Goal: Task Accomplishment & Management: Manage account settings

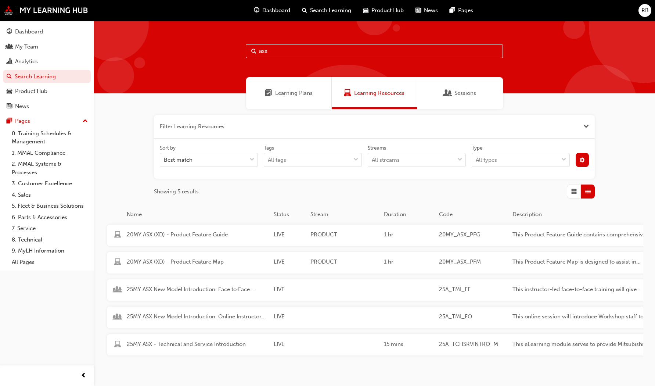
scroll to position [41, 0]
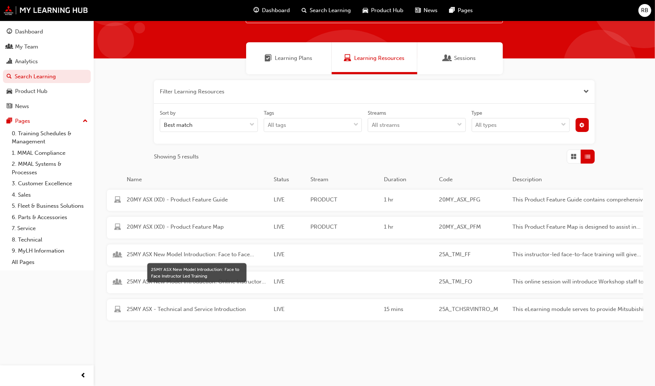
click at [210, 250] on span "25MY ASX New Model Introduction: Face to Face Instructor Led Training" at bounding box center [197, 254] width 141 height 8
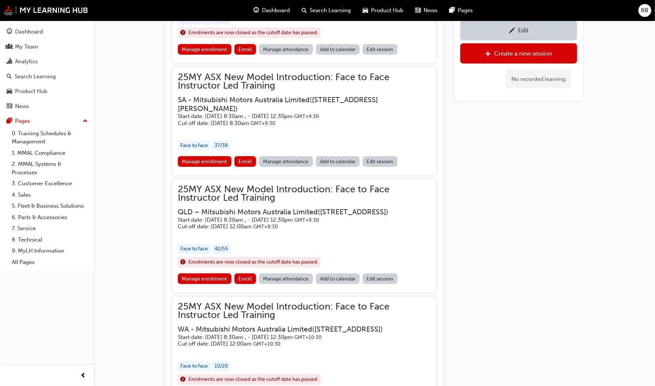
scroll to position [545, 0]
click at [211, 284] on link "Manage enrollment" at bounding box center [205, 278] width 54 height 11
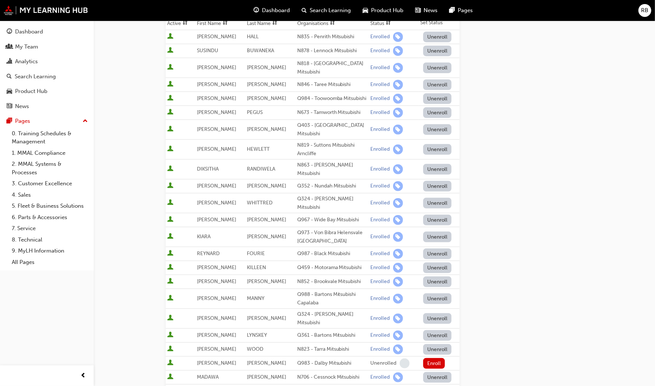
scroll to position [162, 0]
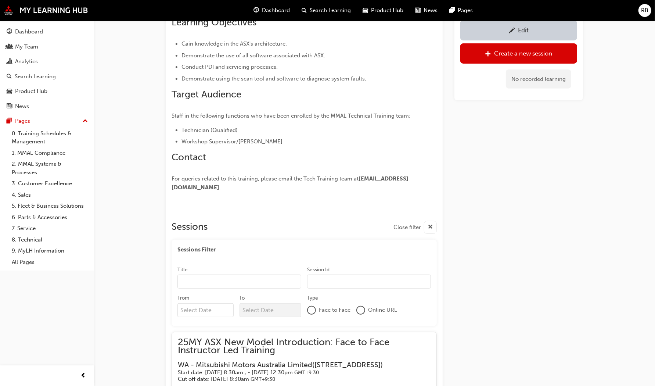
scroll to position [545, 0]
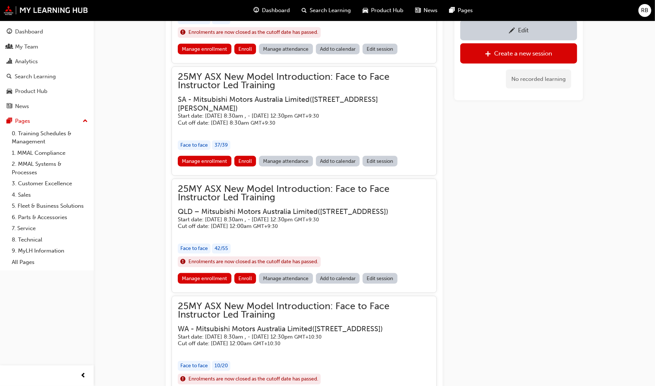
click at [283, 284] on link "Manage attendance" at bounding box center [286, 278] width 54 height 11
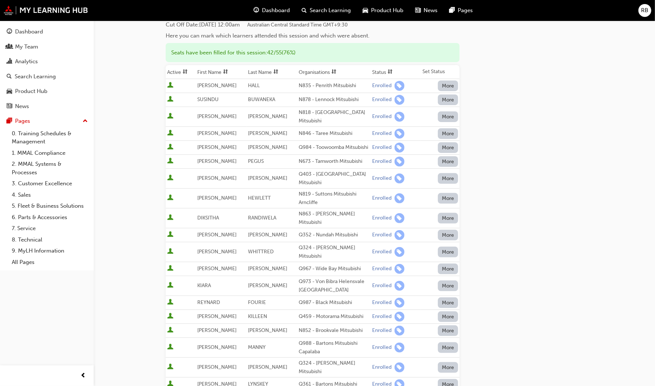
scroll to position [114, 0]
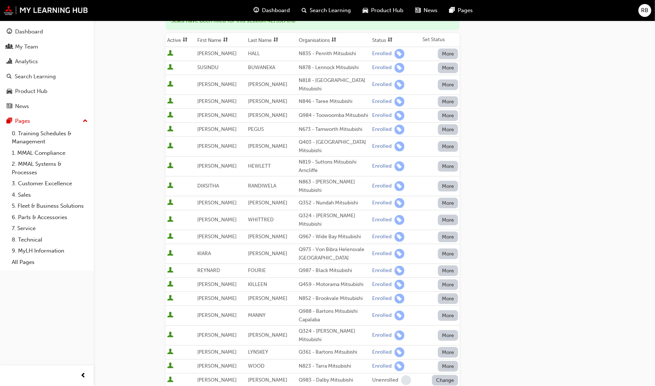
click at [454, 279] on button "More" at bounding box center [448, 284] width 21 height 11
click at [513, 270] on div "Go to session detail page Manage attendance for 25MY ASX New Model Introduction…" at bounding box center [374, 387] width 417 height 962
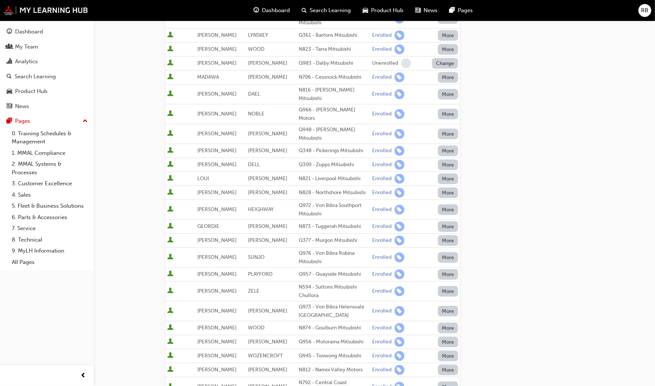
scroll to position [431, 0]
click at [446, 336] on button "More" at bounding box center [448, 341] width 21 height 11
click at [444, 320] on div "Unenrolled" at bounding box center [443, 323] width 28 height 8
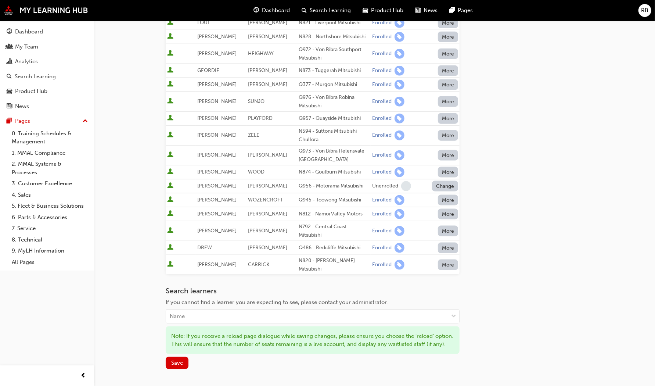
scroll to position [587, 0]
click at [267, 310] on div "Name" at bounding box center [307, 316] width 282 height 13
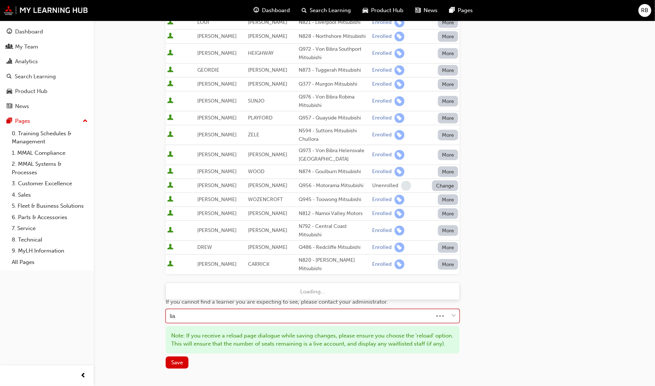
type input "[PERSON_NAME]"
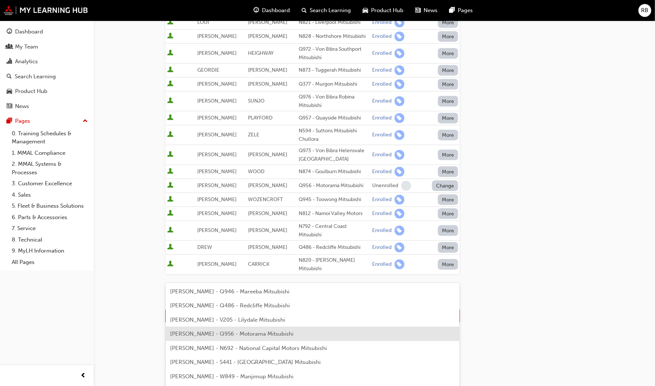
click at [231, 336] on span "[PERSON_NAME] - Q956 - Motorama Mitsubishi" at bounding box center [231, 333] width 123 height 7
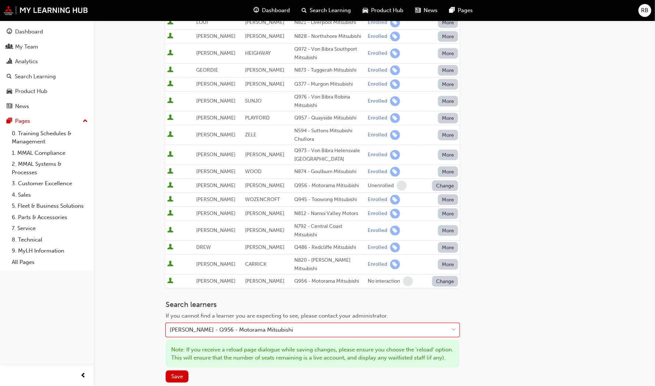
click at [444, 276] on button "Change" at bounding box center [445, 281] width 26 height 11
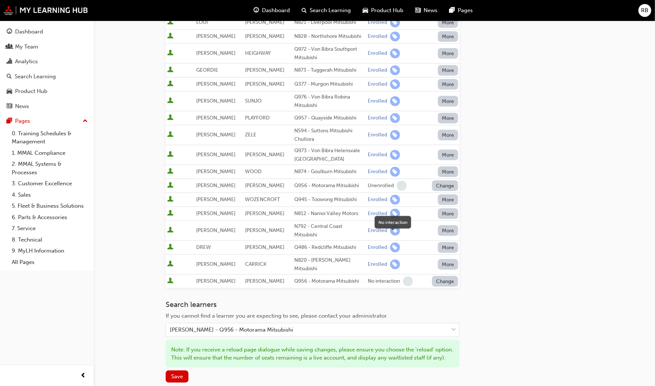
click at [376, 278] on div "No interaction" at bounding box center [384, 281] width 32 height 7
click at [448, 276] on button "Change" at bounding box center [445, 281] width 26 height 11
click at [180, 373] on span "Save" at bounding box center [177, 376] width 12 height 7
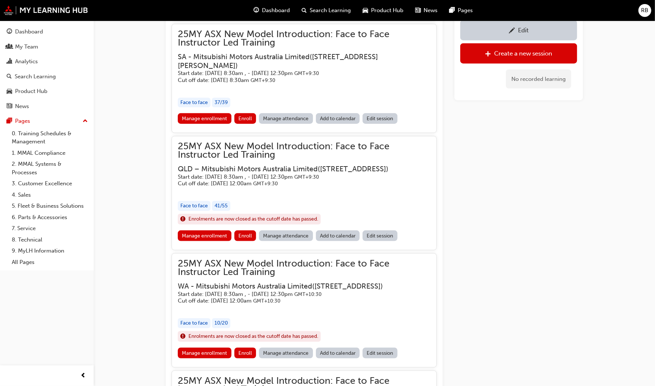
scroll to position [545, 0]
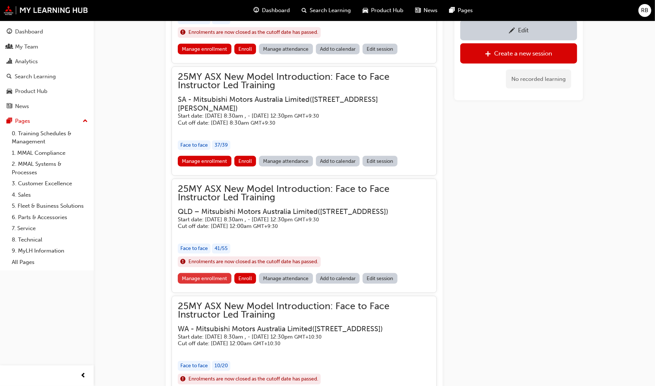
click at [206, 284] on link "Manage enrollment" at bounding box center [205, 278] width 54 height 11
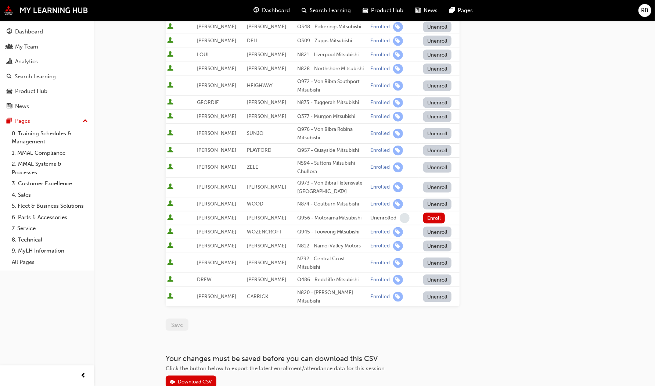
scroll to position [585, 0]
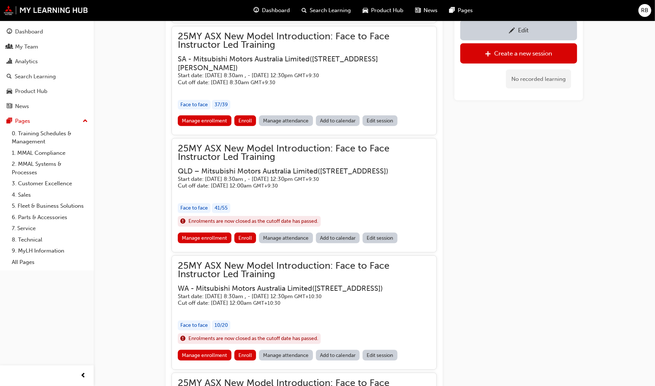
scroll to position [545, 0]
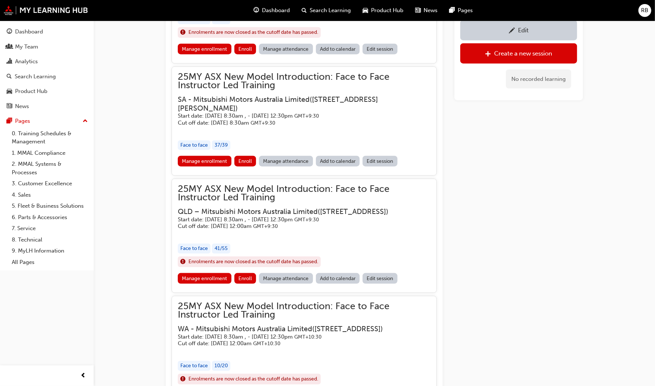
click at [388, 284] on link "Edit session" at bounding box center [380, 278] width 35 height 11
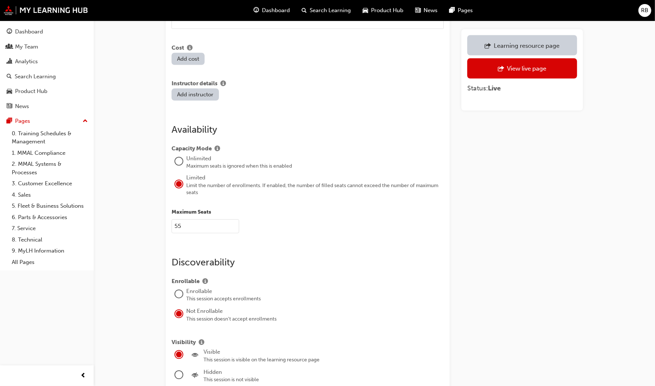
scroll to position [914, 0]
click at [178, 290] on div at bounding box center [178, 293] width 7 height 7
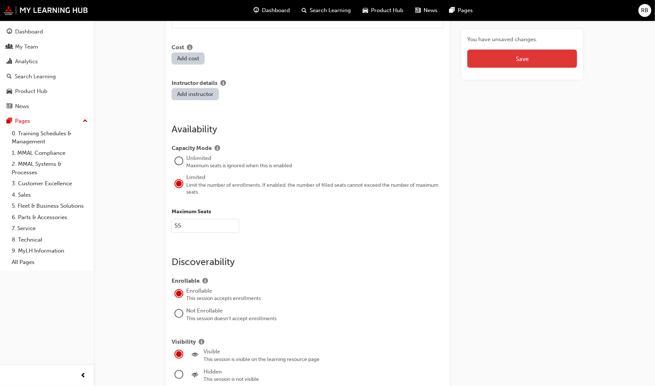
click at [539, 60] on button "Save" at bounding box center [522, 59] width 110 height 18
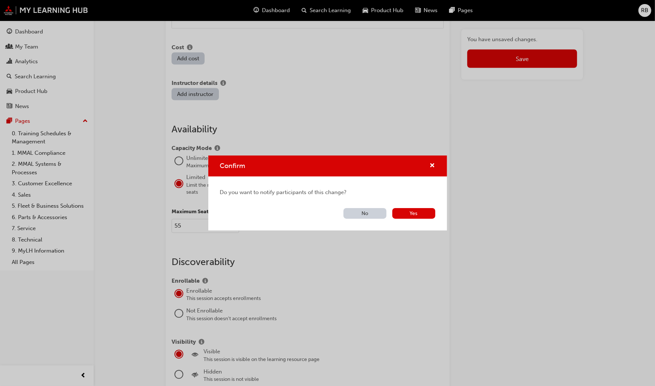
click at [372, 214] on button "No" at bounding box center [365, 213] width 43 height 11
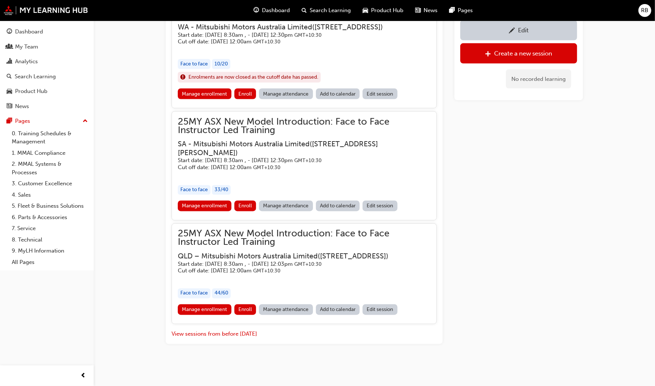
scroll to position [545, 0]
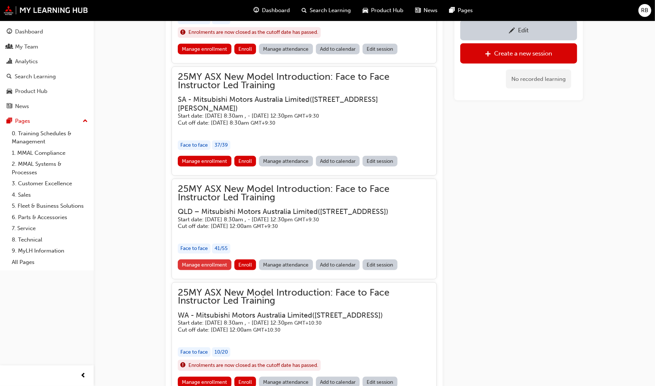
click at [207, 270] on link "Manage enrollment" at bounding box center [205, 264] width 54 height 11
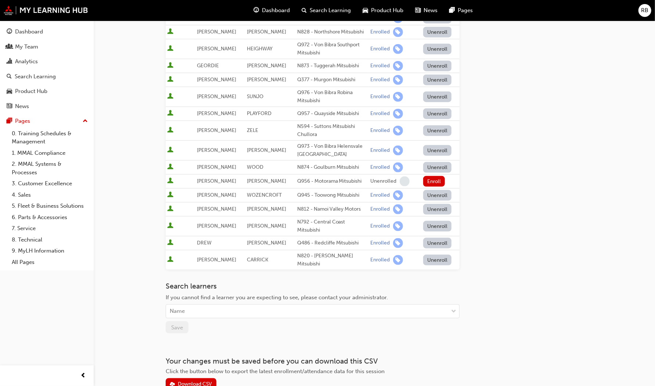
scroll to position [603, 0]
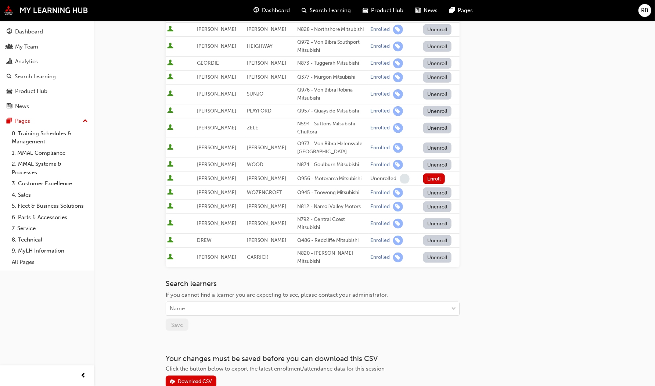
click at [199, 302] on div "Name" at bounding box center [307, 308] width 282 height 13
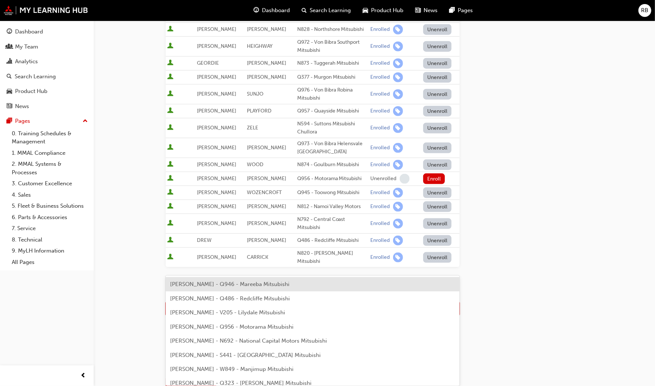
type input "[PERSON_NAME]"
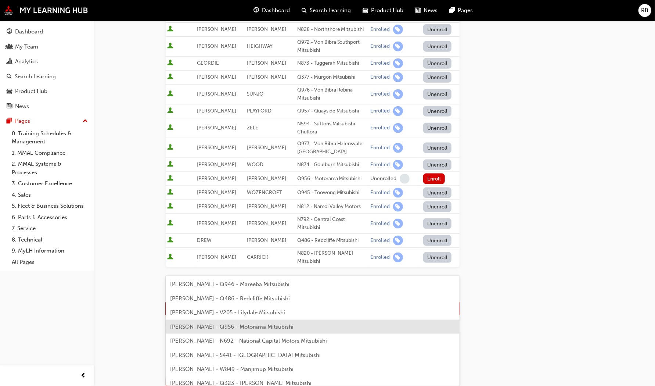
click at [198, 325] on span "[PERSON_NAME] - Q956 - Motorama Mitsubishi" at bounding box center [231, 326] width 123 height 7
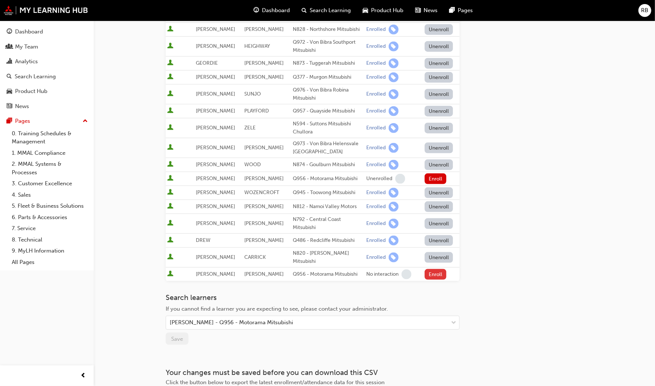
click at [434, 269] on button "Enroll" at bounding box center [436, 274] width 22 height 11
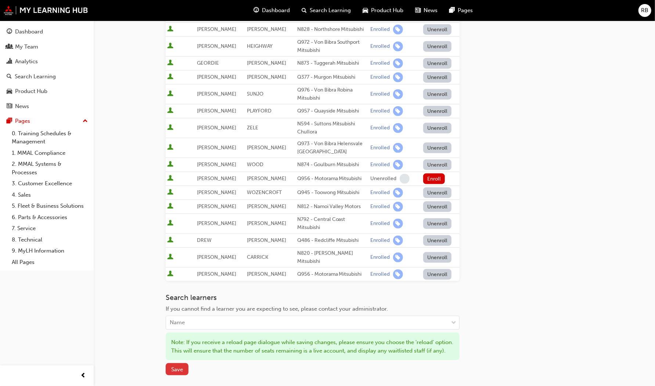
click at [178, 366] on span "Save" at bounding box center [177, 369] width 12 height 7
